Goal: Information Seeking & Learning: Learn about a topic

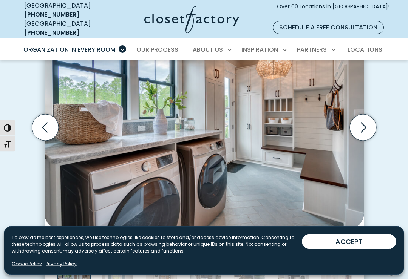
scroll to position [248, 0]
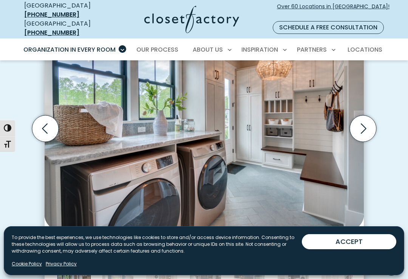
click at [367, 120] on icon "Next slide" at bounding box center [362, 128] width 26 height 26
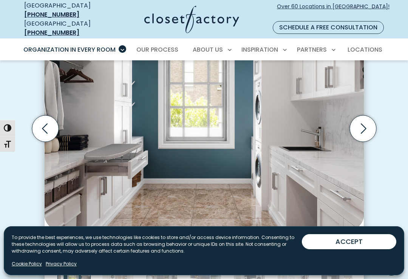
click at [366, 123] on icon "Next slide" at bounding box center [362, 128] width 26 height 26
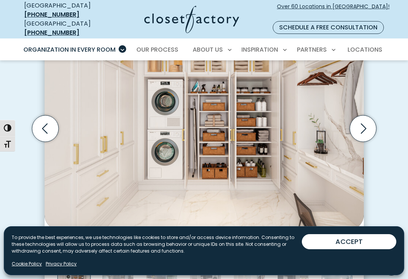
click at [371, 118] on icon "Next slide" at bounding box center [362, 128] width 26 height 26
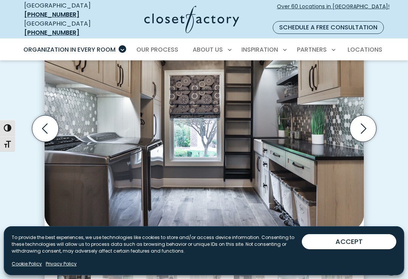
click at [366, 120] on icon "Next slide" at bounding box center [362, 128] width 26 height 26
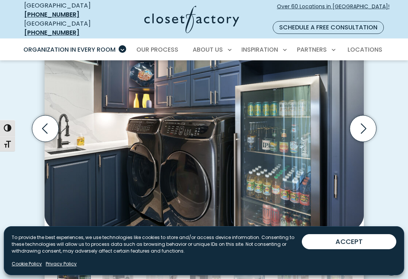
click at [366, 118] on icon "Next slide" at bounding box center [362, 128] width 26 height 26
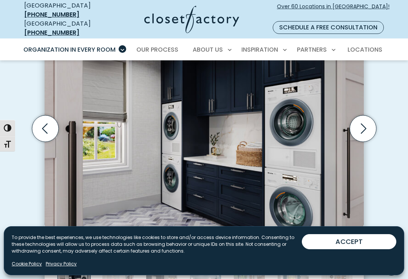
click at [363, 119] on icon "Next slide" at bounding box center [362, 128] width 26 height 26
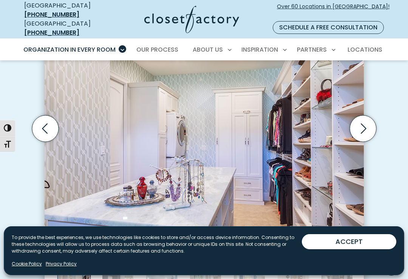
click at [44, 120] on icon "Previous slide" at bounding box center [45, 128] width 26 height 26
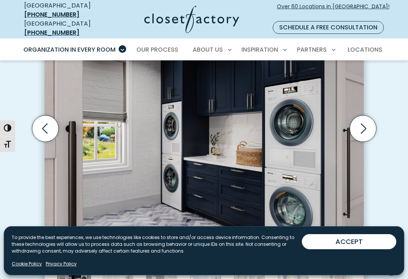
click at [46, 121] on icon "Previous slide" at bounding box center [45, 128] width 26 height 26
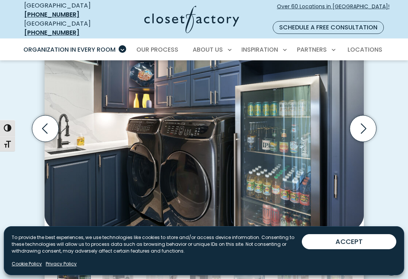
click at [44, 117] on icon "Previous slide" at bounding box center [45, 128] width 26 height 26
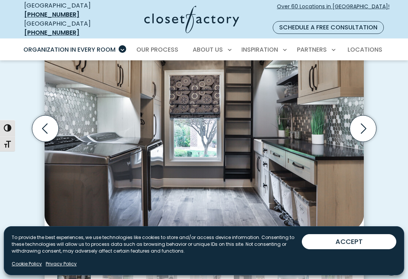
click at [288, 154] on img "Thumbnail Gallery" at bounding box center [204, 118] width 319 height 225
click at [298, 197] on img "Thumbnail Gallery" at bounding box center [204, 118] width 319 height 225
click at [38, 123] on icon "Previous slide" at bounding box center [45, 128] width 26 height 26
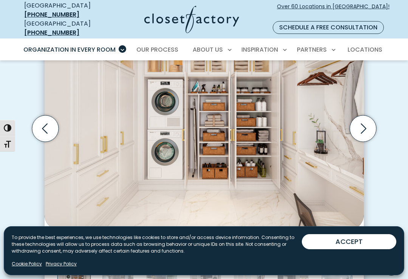
click at [45, 120] on icon "Previous slide" at bounding box center [45, 128] width 26 height 26
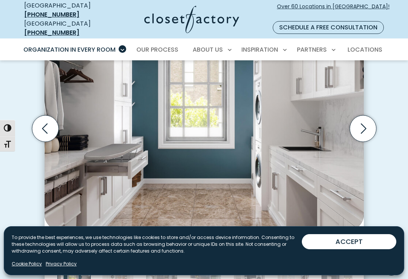
click at [40, 124] on icon "Previous slide" at bounding box center [45, 128] width 26 height 26
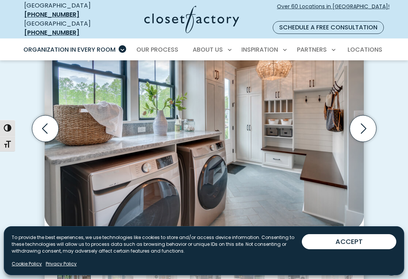
click at [362, 119] on icon "Next slide" at bounding box center [362, 128] width 26 height 26
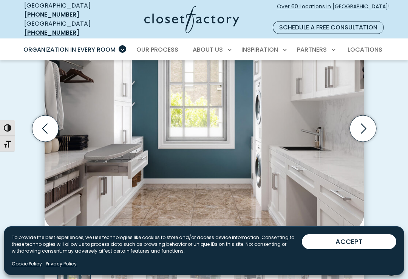
click at [364, 118] on icon "Next slide" at bounding box center [362, 128] width 26 height 26
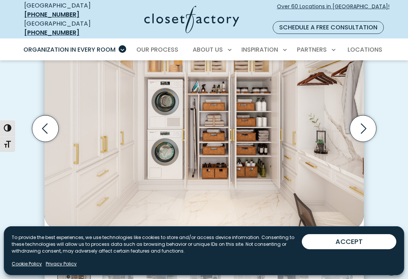
click at [365, 119] on icon "Next slide" at bounding box center [362, 128] width 26 height 26
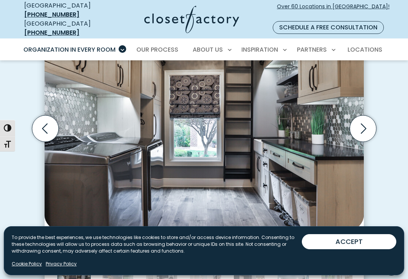
scroll to position [249, 0]
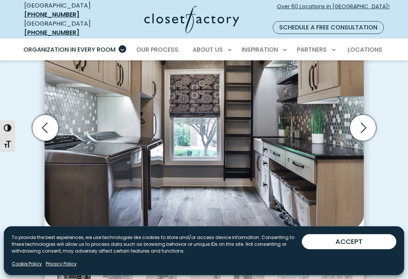
click at [362, 117] on icon "Next slide" at bounding box center [362, 128] width 26 height 26
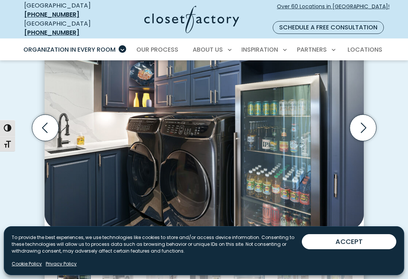
click at [366, 120] on icon "Next slide" at bounding box center [362, 128] width 26 height 26
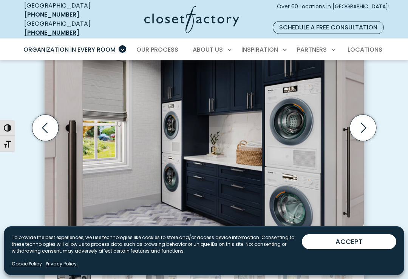
click at [365, 116] on icon "Next slide" at bounding box center [362, 128] width 26 height 26
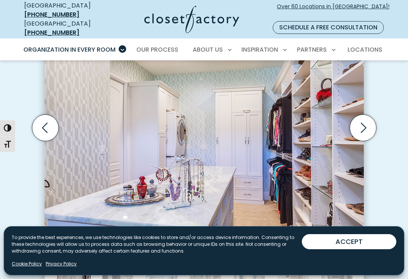
click at [367, 117] on icon "Next slide" at bounding box center [362, 128] width 26 height 26
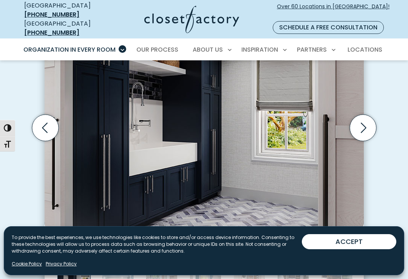
click at [363, 123] on icon "Next slide" at bounding box center [363, 128] width 6 height 10
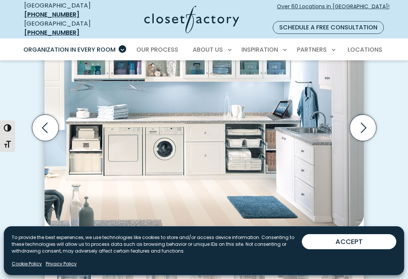
click at [364, 115] on icon "Next slide" at bounding box center [362, 128] width 26 height 26
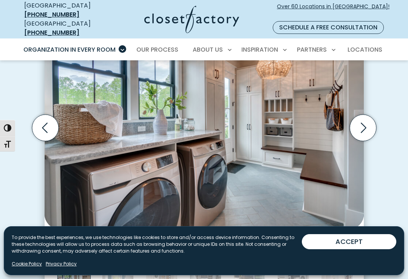
click at [363, 117] on icon "Next slide" at bounding box center [362, 128] width 26 height 26
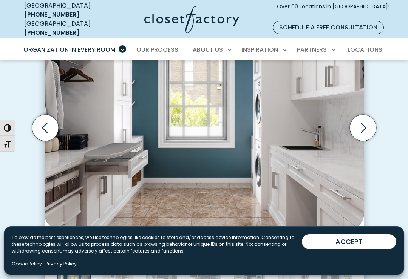
click at [5, 148] on span "button" at bounding box center [8, 144] width 8 height 8
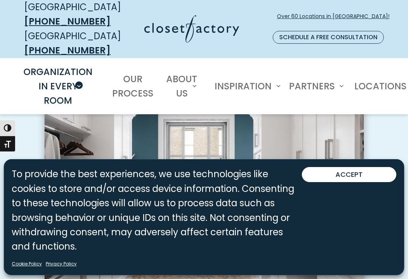
click at [382, 3] on div "USA [PHONE_NUMBER] [GEOGRAPHIC_DATA] [PHONE_NUMBER] Over 60 Locations in [GEOGR…" at bounding box center [203, 29] width 371 height 58
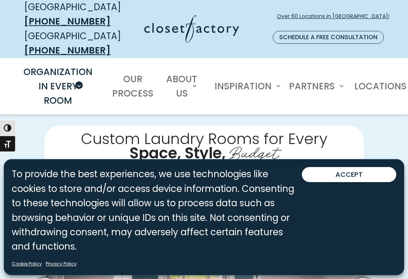
scroll to position [160, 0]
